Goal: Task Accomplishment & Management: Use online tool/utility

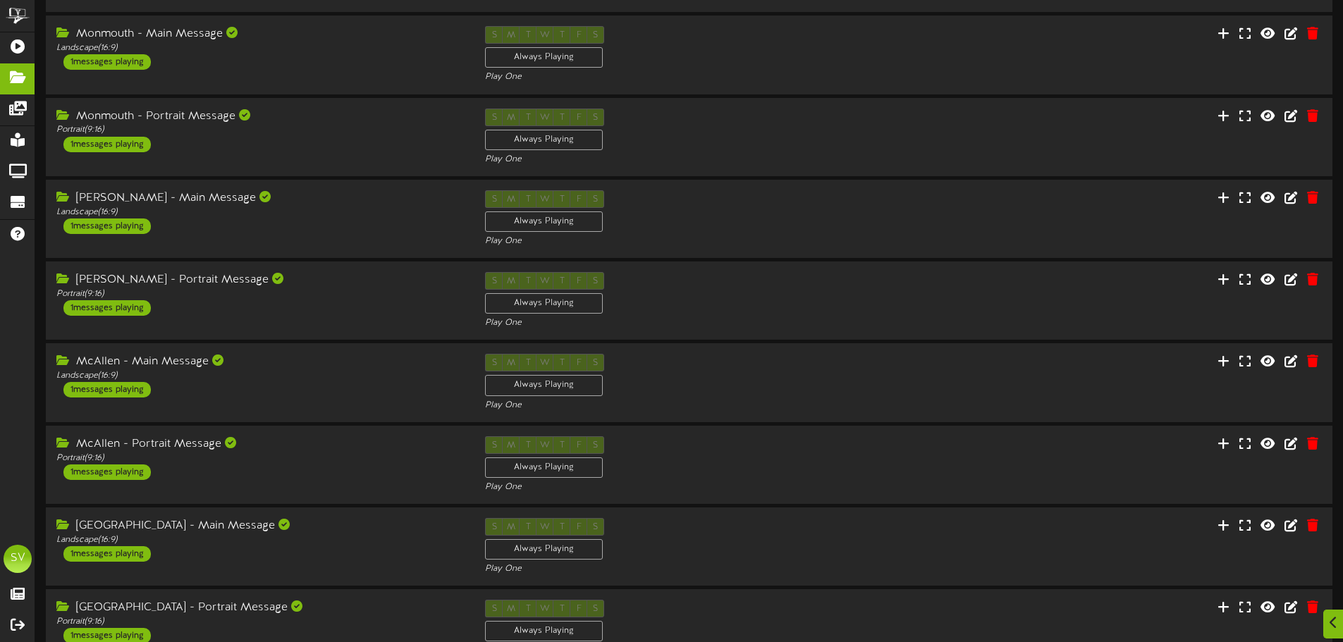
scroll to position [295, 0]
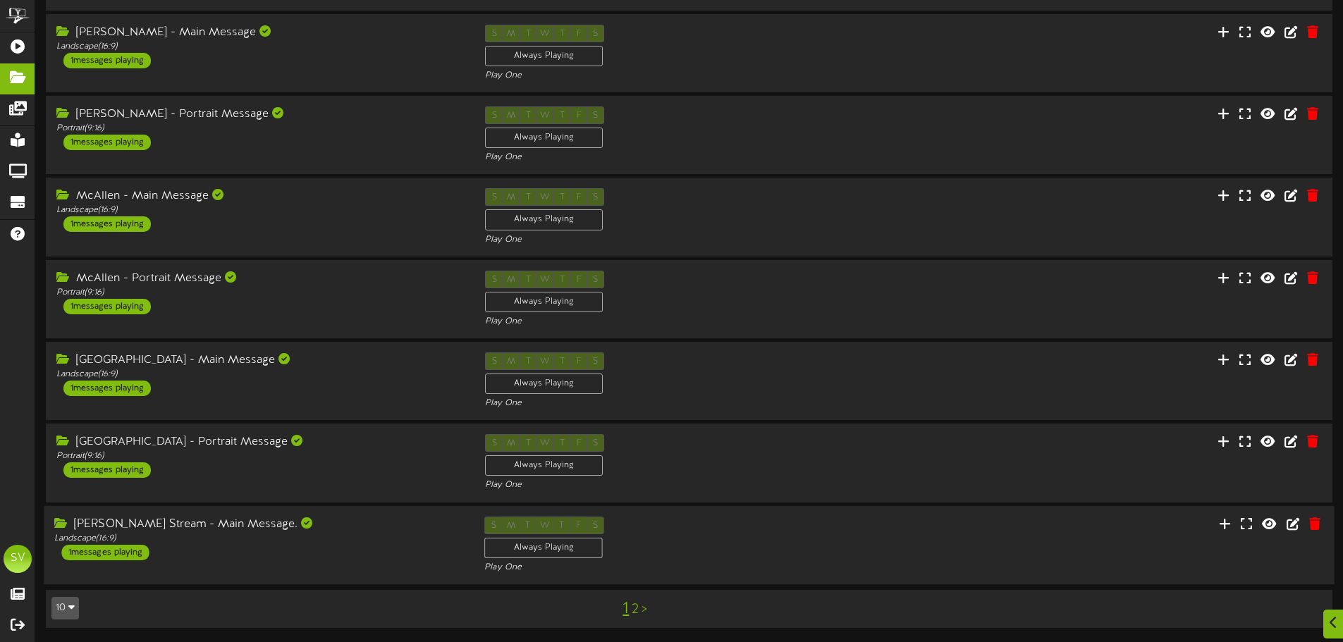
click at [917, 548] on div "Carol Stream - Main Message. Landscape ( 16:9 ) 1 messages playing S M T W T F …" at bounding box center [689, 545] width 1290 height 58
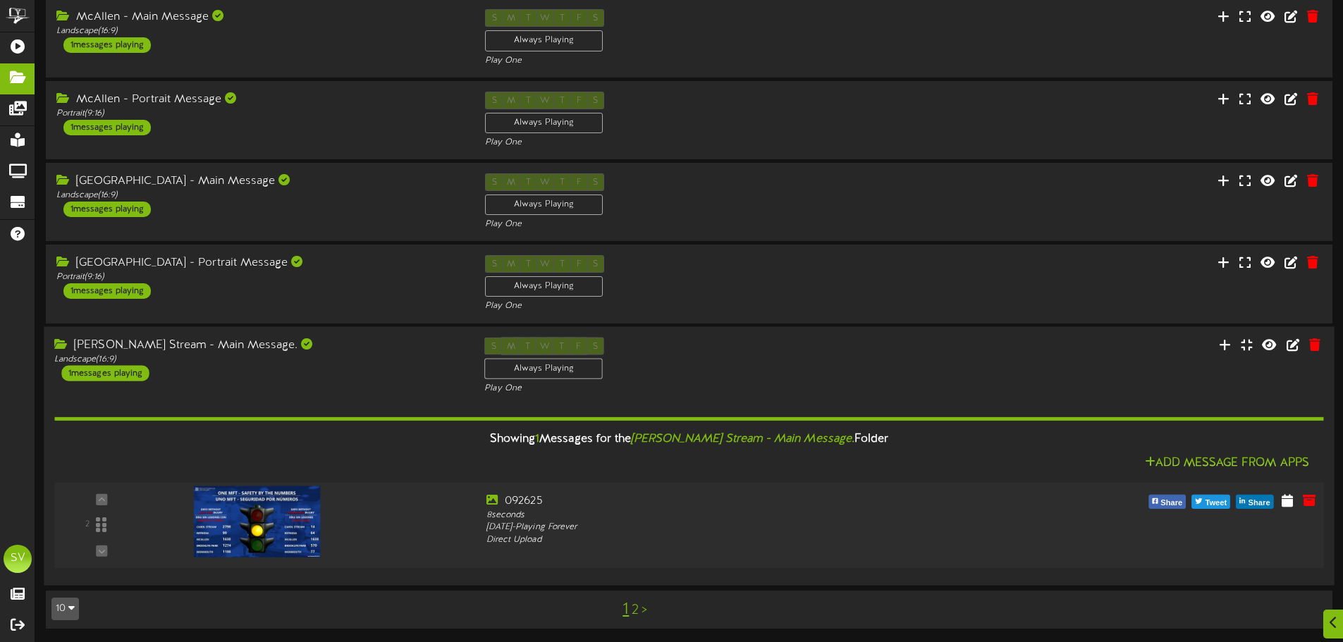
scroll to position [474, 0]
click at [1286, 504] on icon at bounding box center [1286, 499] width 13 height 16
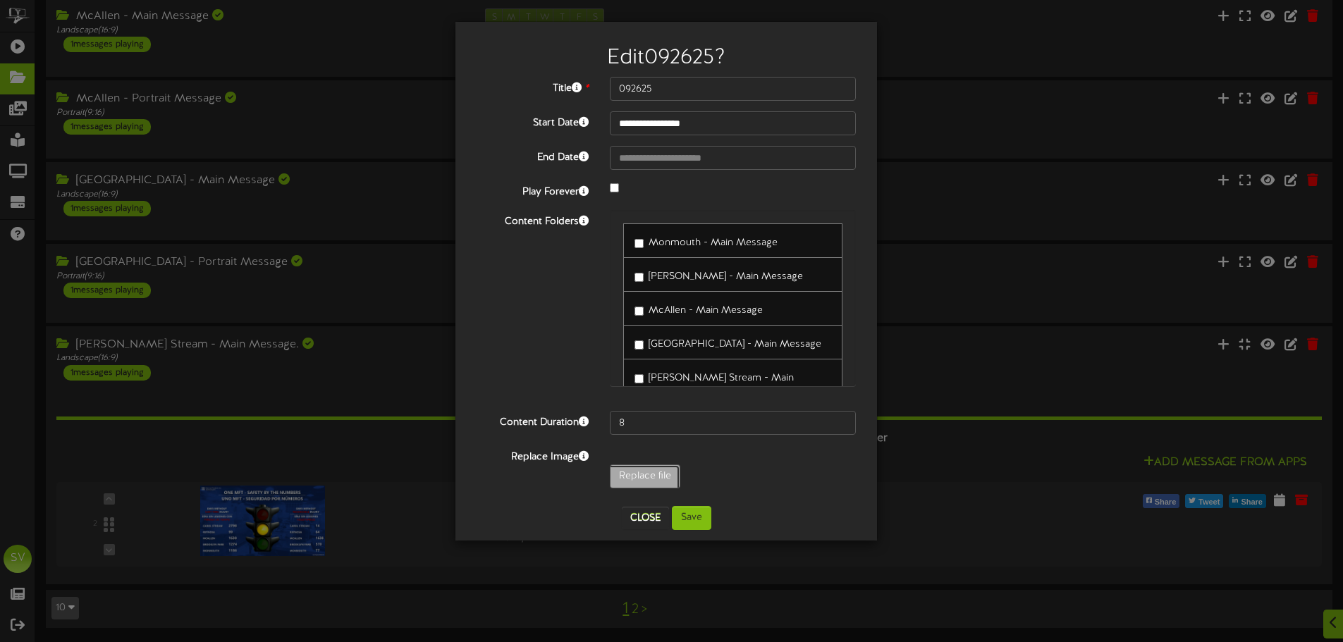
type input "**********"
type input "CS092625"
click at [682, 516] on button "Save" at bounding box center [691, 518] width 39 height 24
